Goal: Information Seeking & Learning: Compare options

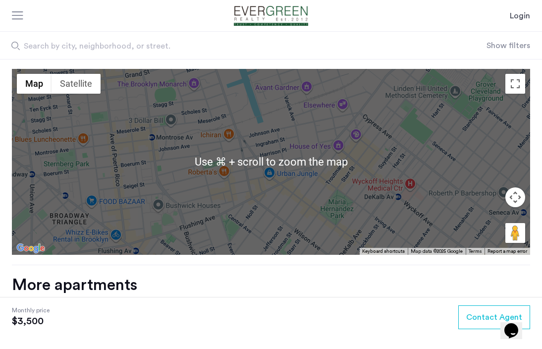
scroll to position [1001, 0]
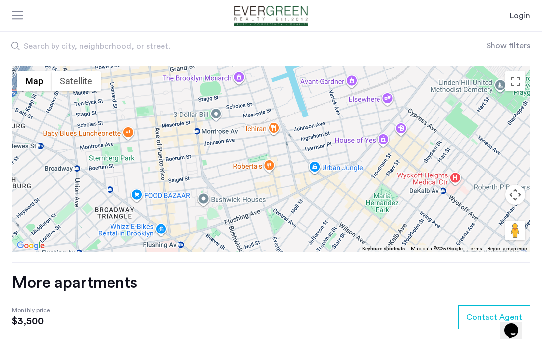
drag, startPoint x: 237, startPoint y: 116, endPoint x: 285, endPoint y: 117, distance: 48.1
click at [285, 116] on div at bounding box center [271, 159] width 518 height 186
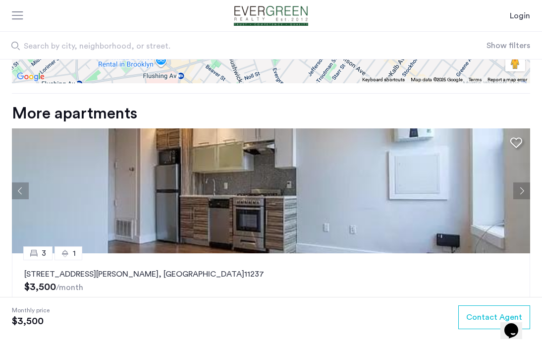
scroll to position [1157, 0]
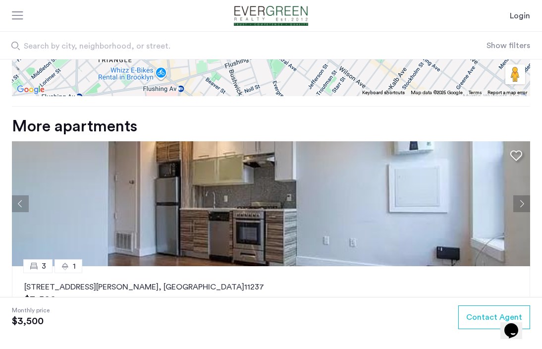
drag, startPoint x: 24, startPoint y: 276, endPoint x: 359, endPoint y: 183, distance: 347.9
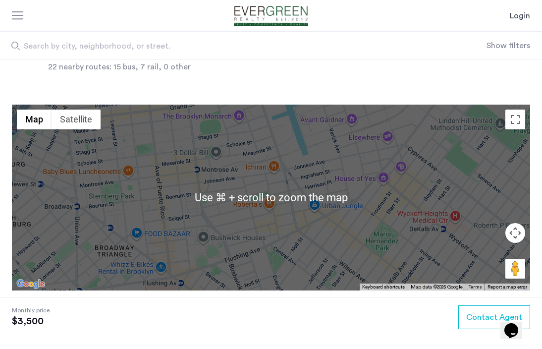
scroll to position [982, 0]
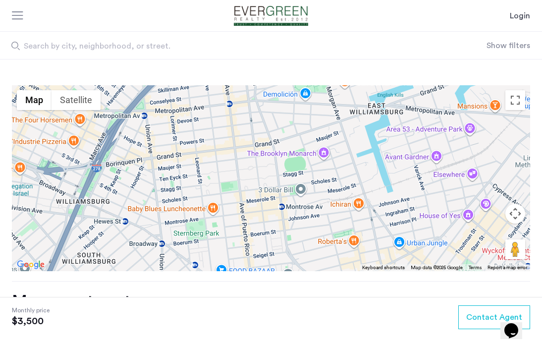
drag, startPoint x: 257, startPoint y: 159, endPoint x: 346, endPoint y: 215, distance: 105.2
click at [346, 215] on div at bounding box center [271, 178] width 518 height 186
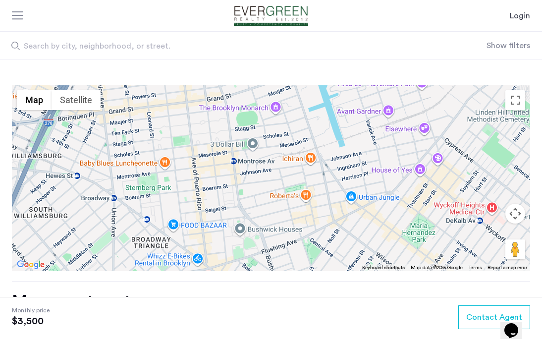
drag, startPoint x: 328, startPoint y: 201, endPoint x: 264, endPoint y: 136, distance: 91.5
click at [264, 136] on div at bounding box center [271, 178] width 518 height 186
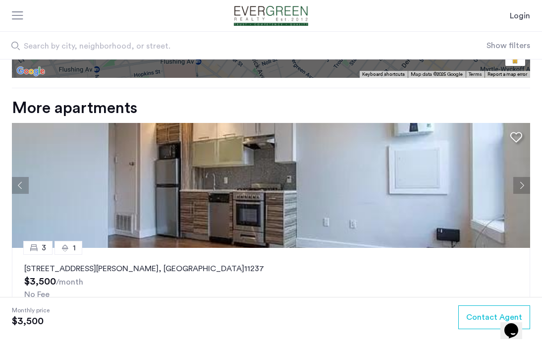
scroll to position [1280, 0]
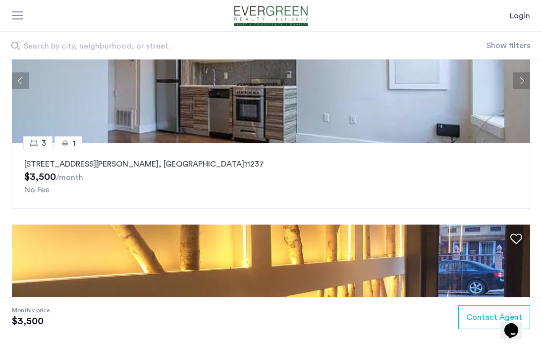
click at [180, 143] on div "3 1 93 Grattan Street, Unit 3B, Brooklyn , NY 11237 $3,500 /month No Fee" at bounding box center [271, 175] width 518 height 65
